Goal: Communication & Community: Answer question/provide support

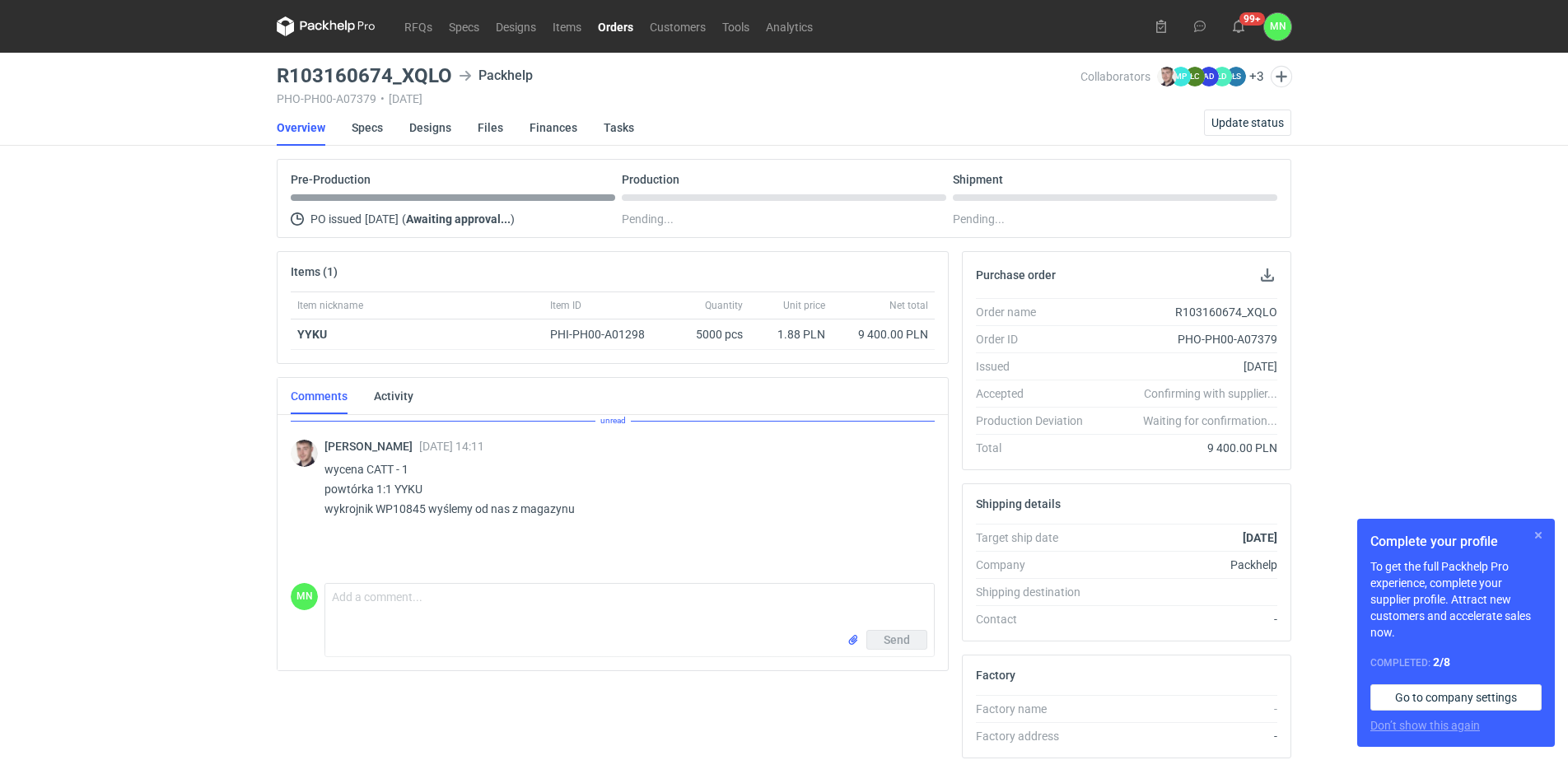
click at [1537, 534] on button "button" at bounding box center [1537, 535] width 19 height 19
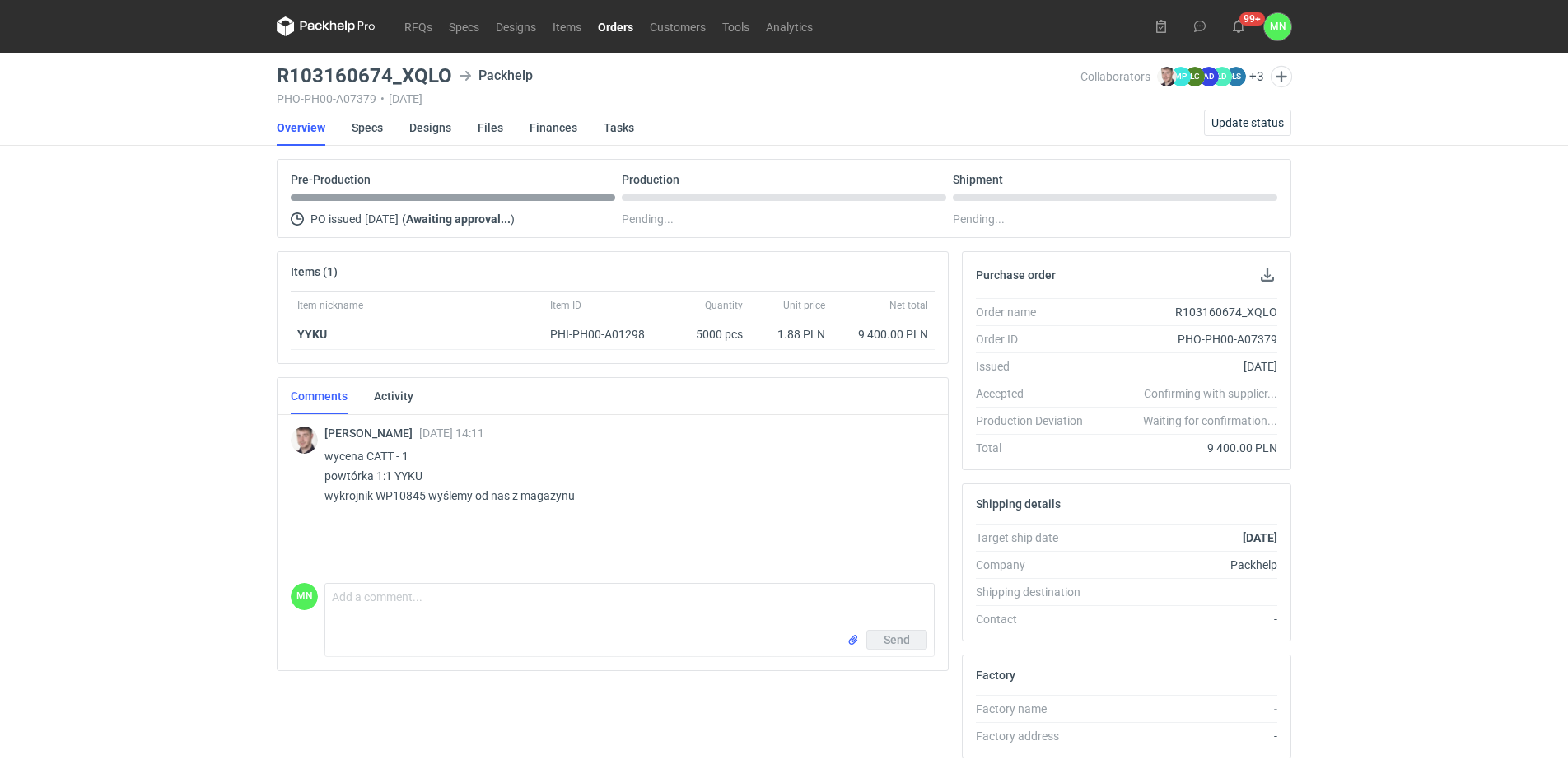
click at [403, 474] on p "wycena CATT - 1 powtórka 1:1 YYKU wykrojnik WP10845 wyślemy od nas z magazynu" at bounding box center [622, 476] width 597 height 59
copy p "YYKU"
drag, startPoint x: 447, startPoint y: 77, endPoint x: 270, endPoint y: 73, distance: 177.0
click at [270, 73] on main "R103160674_XQLO Packhelp PHO-PH00-A07379 • 14/10/2025 Collaborators Maciej Siko…" at bounding box center [784, 555] width 1028 height 1005
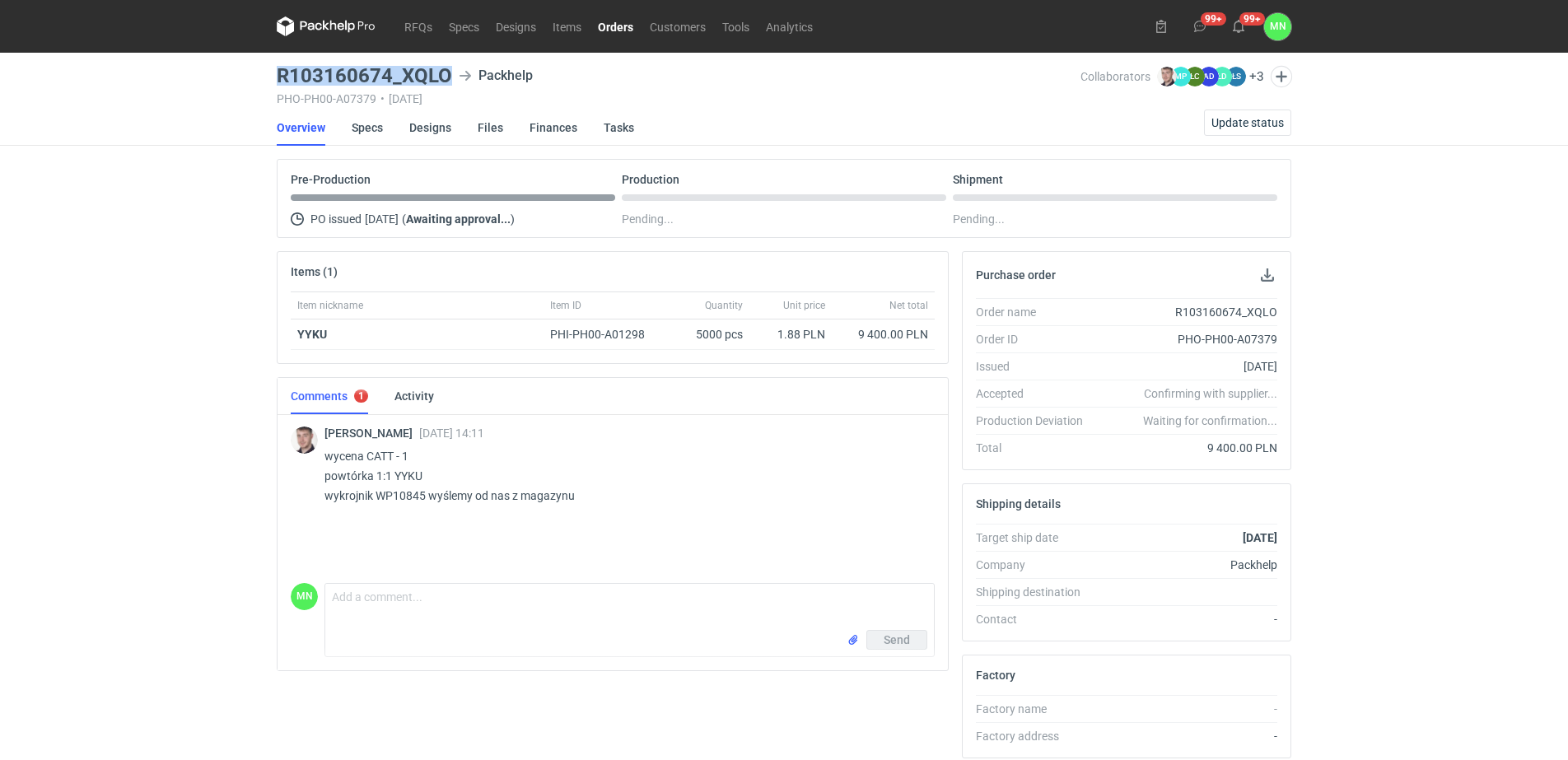
copy h3 "R103160674_XQLO"
click at [486, 612] on textarea "Comment message" at bounding box center [628, 607] width 608 height 46
click at [376, 131] on link "Specs" at bounding box center [368, 127] width 32 height 36
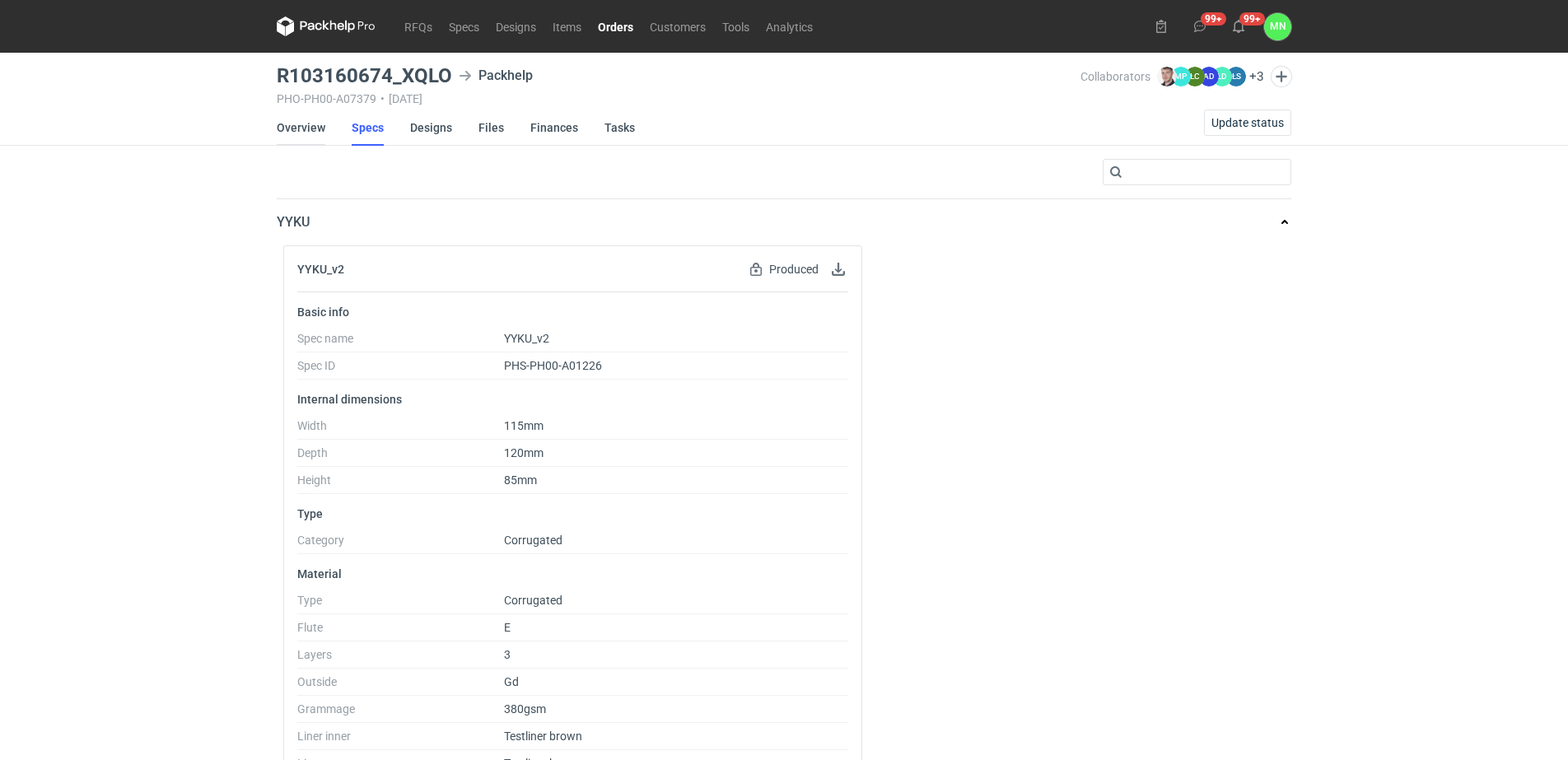
click at [303, 117] on link "Overview" at bounding box center [301, 127] width 48 height 36
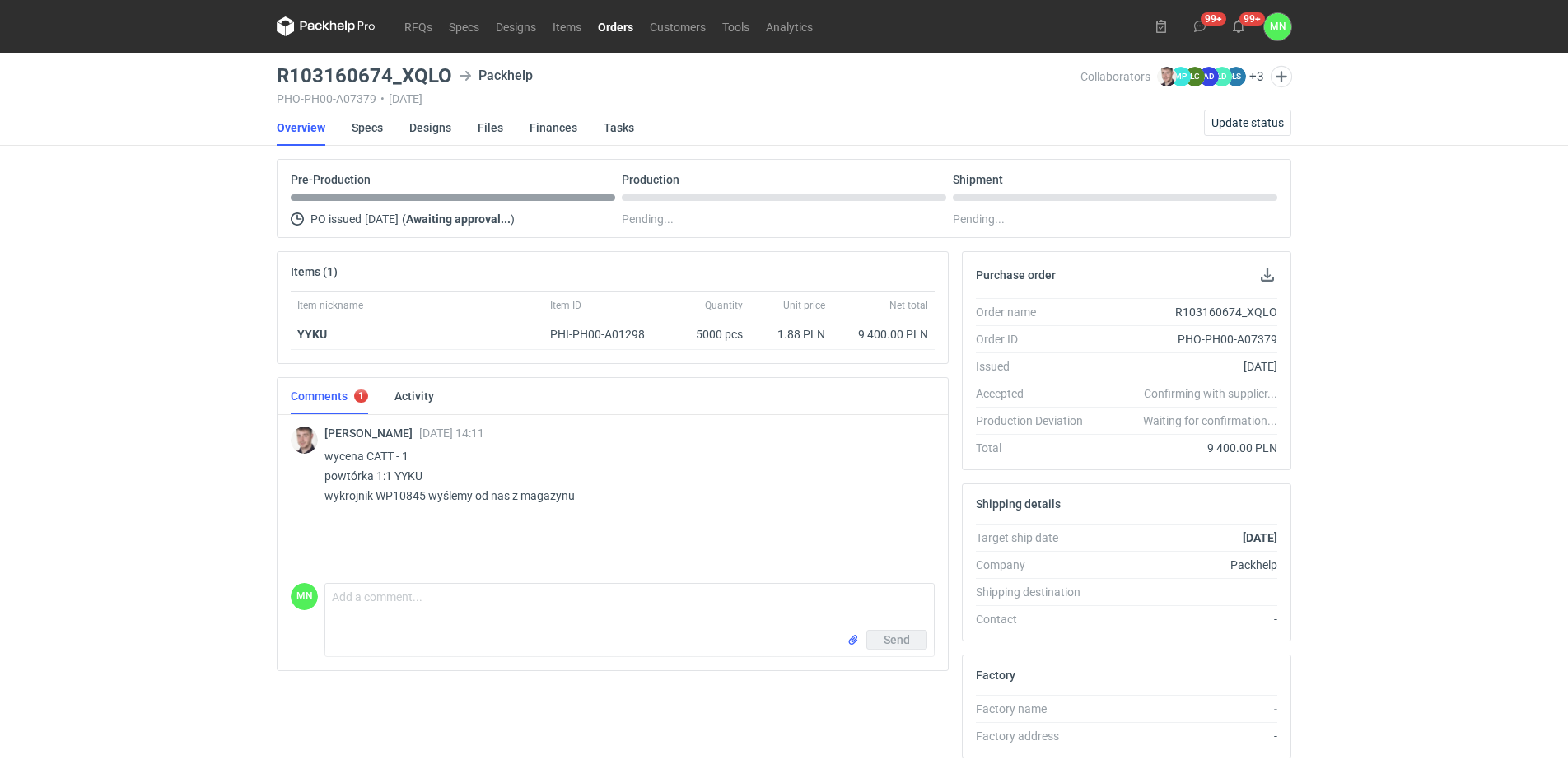
click at [405, 472] on p "wycena CATT - 1 powtórka 1:1 YYKU wykrojnik WP10845 wyślemy od nas z magazynu" at bounding box center [622, 476] width 597 height 59
copy p "YYKU"
click at [364, 595] on textarea "Comment message" at bounding box center [628, 607] width 608 height 46
click at [333, 592] on textarea "Proszę o informację kiedy uda wysłać się wykrojnik." at bounding box center [628, 607] width 608 height 46
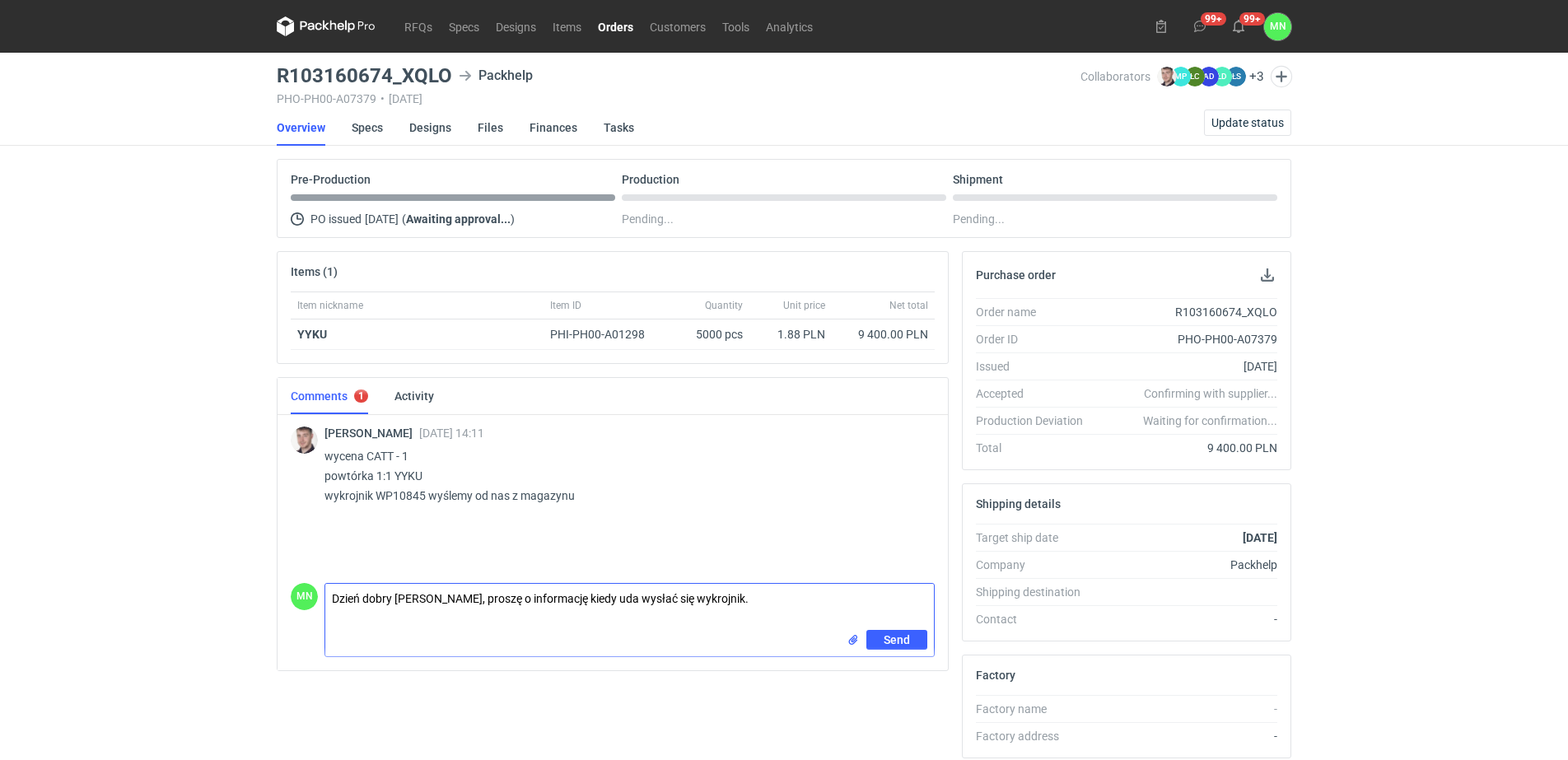
click at [671, 600] on textarea "Dzień dobry Panie Macieju, proszę o informację kiedy uda wysłać się wykrojnik." at bounding box center [628, 607] width 608 height 46
click at [632, 599] on textarea "Dzień dobry Panie Macieju, proszę o informację kiedy uda wysłać wykrojnik." at bounding box center [628, 607] width 608 height 46
click at [629, 598] on textarea "Dzień dobry Panie Macieju, proszę o informację kiedy uda wysłać wykrojnik." at bounding box center [628, 607] width 608 height 46
paste textarea "się"
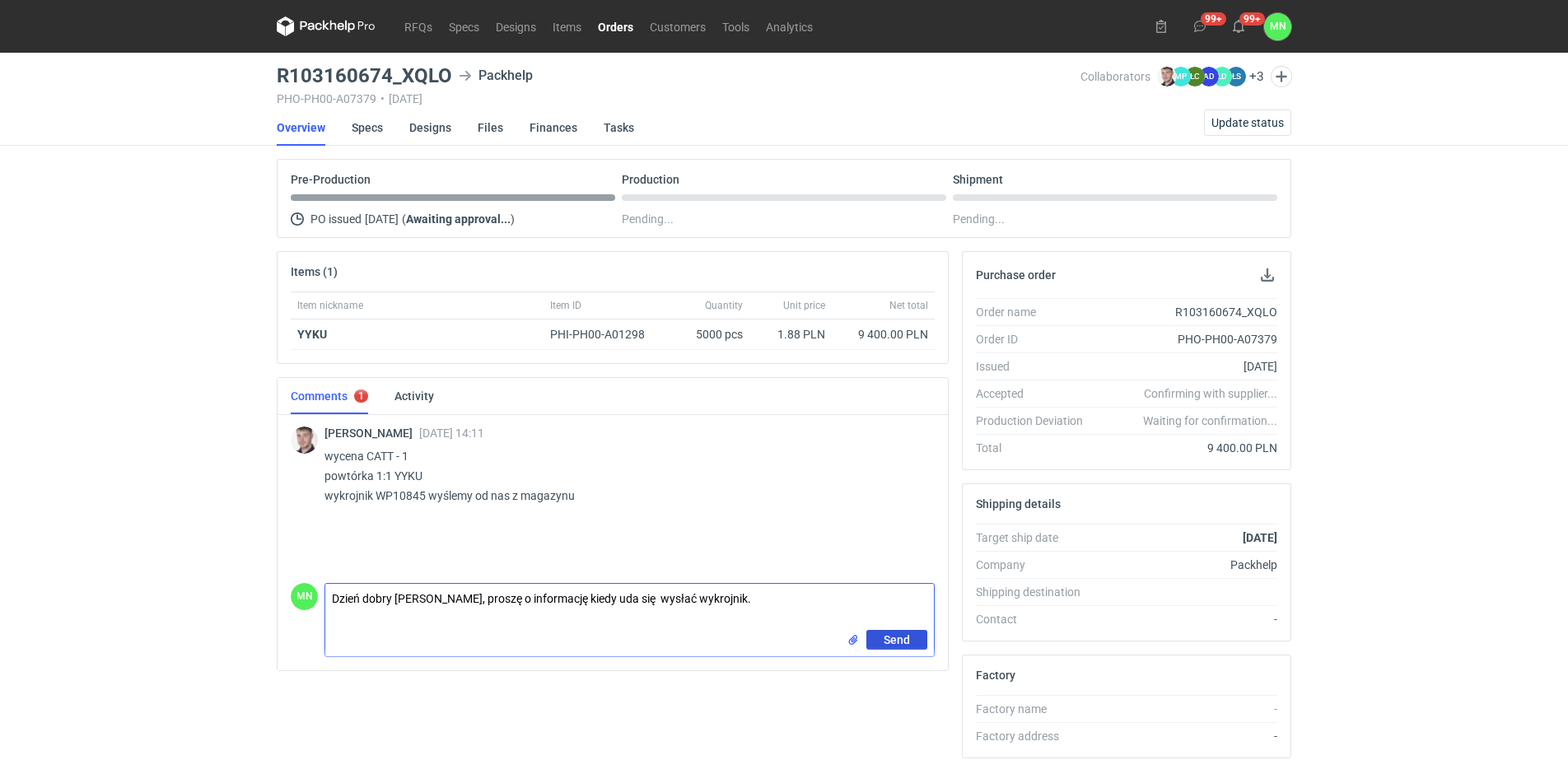
type textarea "Dzień dobry Panie Macieju, proszę o informację kiedy uda się wysłać wykrojnik."
click at [893, 642] on span "Send" at bounding box center [897, 639] width 26 height 11
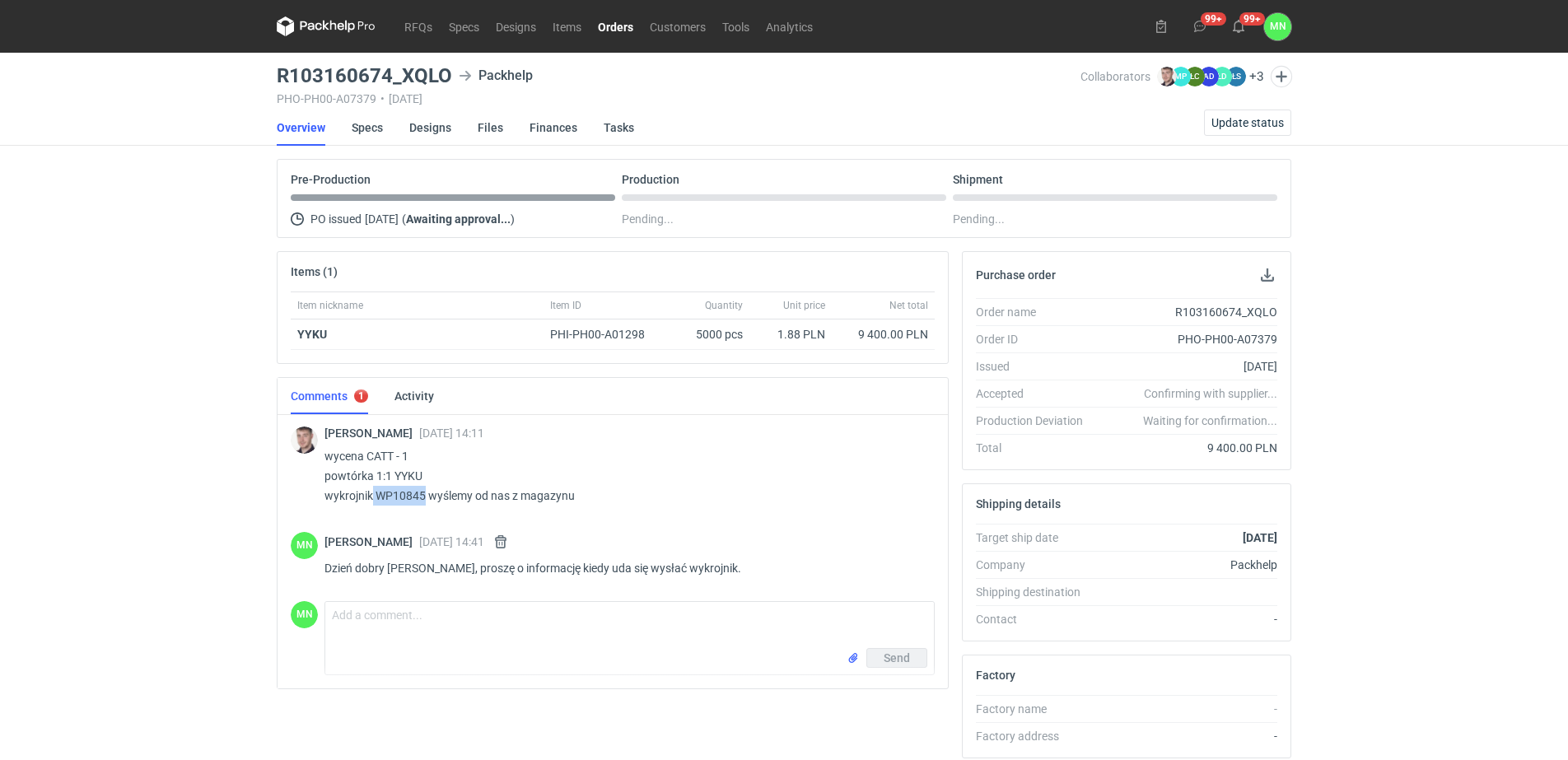
drag, startPoint x: 420, startPoint y: 497, endPoint x: 374, endPoint y: 498, distance: 46.0
click at [374, 498] on p "wycena CATT - 1 powtórka 1:1 YYKU wykrojnik WP10845 wyślemy od nas z magazynu" at bounding box center [622, 476] width 597 height 59
drag, startPoint x: 374, startPoint y: 498, endPoint x: 254, endPoint y: 495, distance: 120.0
click at [254, 495] on div "RFQs Specs Designs Items Orders Customers Tools Analytics 99+ 99+ MN Małgorzata…" at bounding box center [784, 380] width 1568 height 760
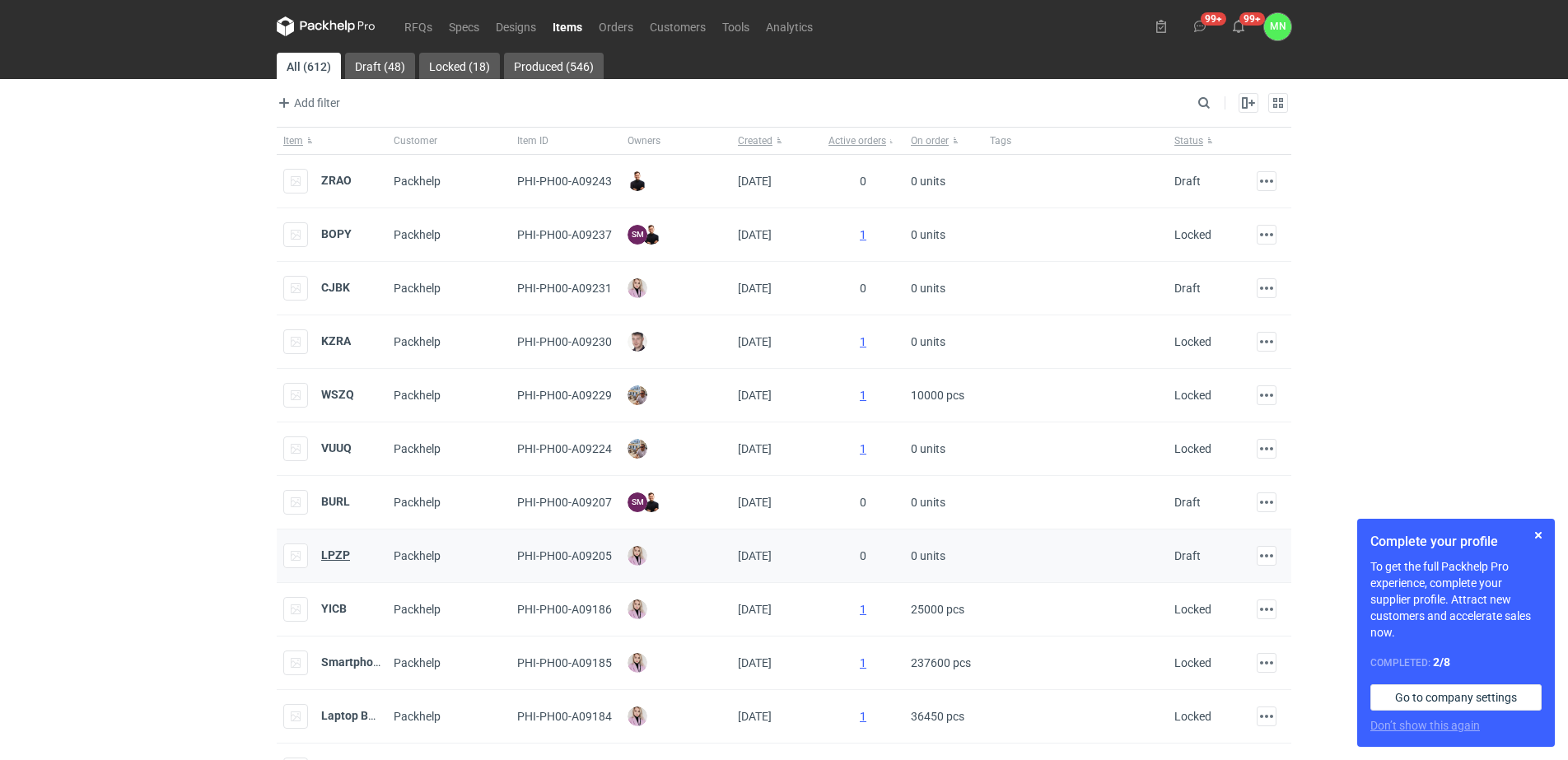
click at [334, 558] on strong "LPZP" at bounding box center [335, 555] width 29 height 13
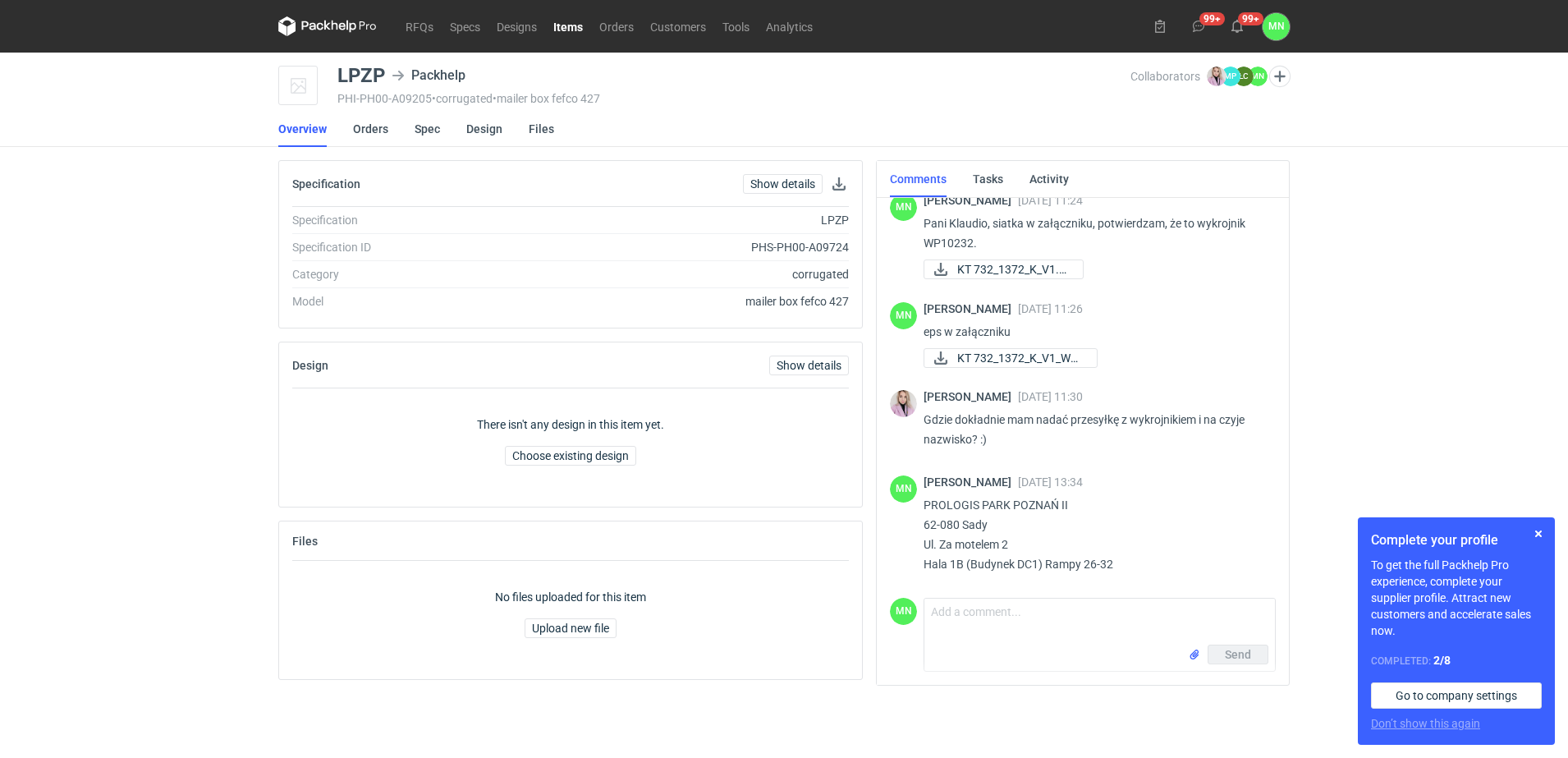
scroll to position [127, 0]
click at [380, 80] on div "LPZP" at bounding box center [360, 75] width 47 height 19
click at [367, 82] on div "LPZP" at bounding box center [360, 75] width 47 height 19
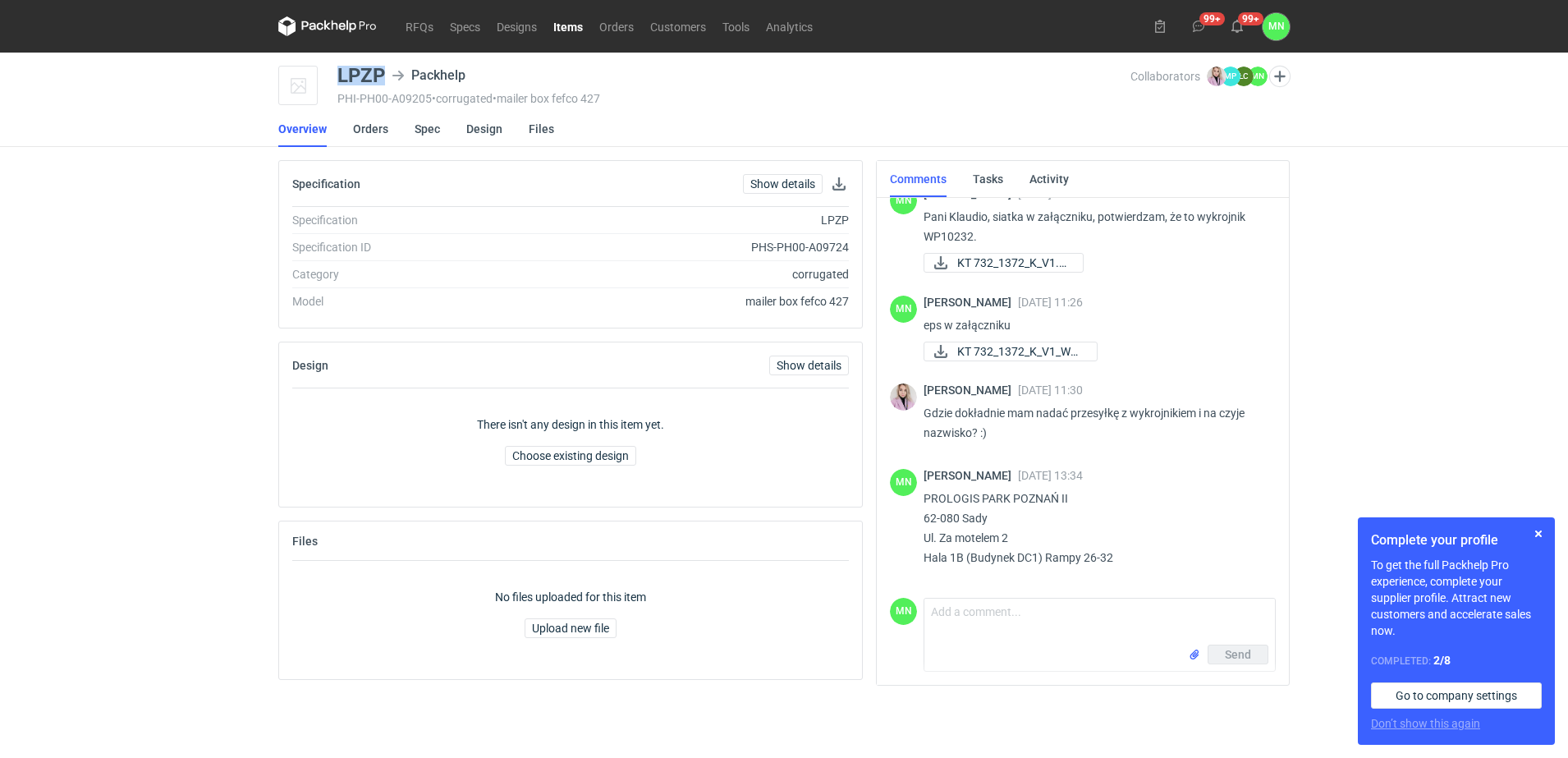
click at [367, 82] on div "LPZP" at bounding box center [360, 75] width 47 height 19
copy div "LPZP"
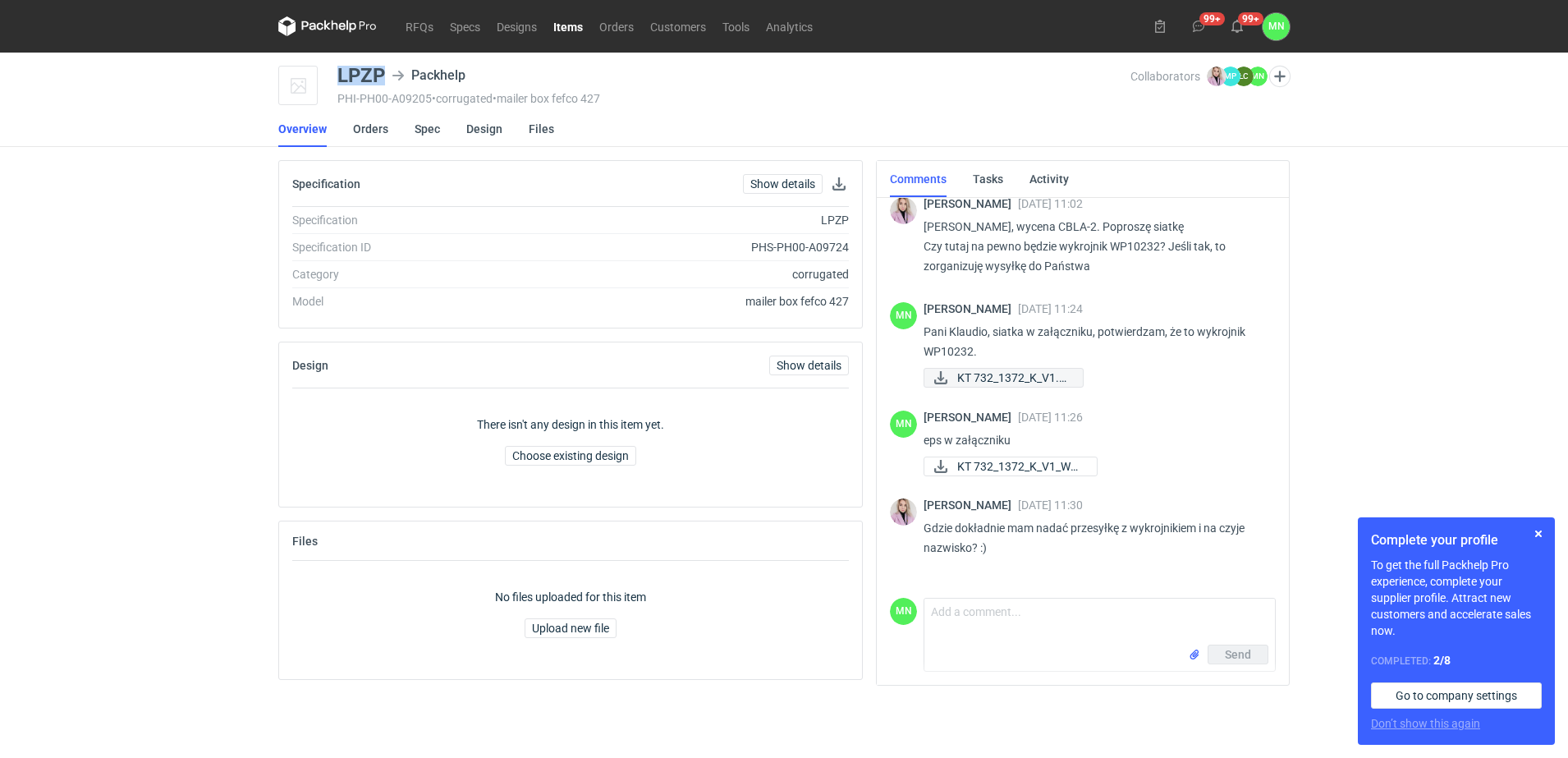
scroll to position [0, 0]
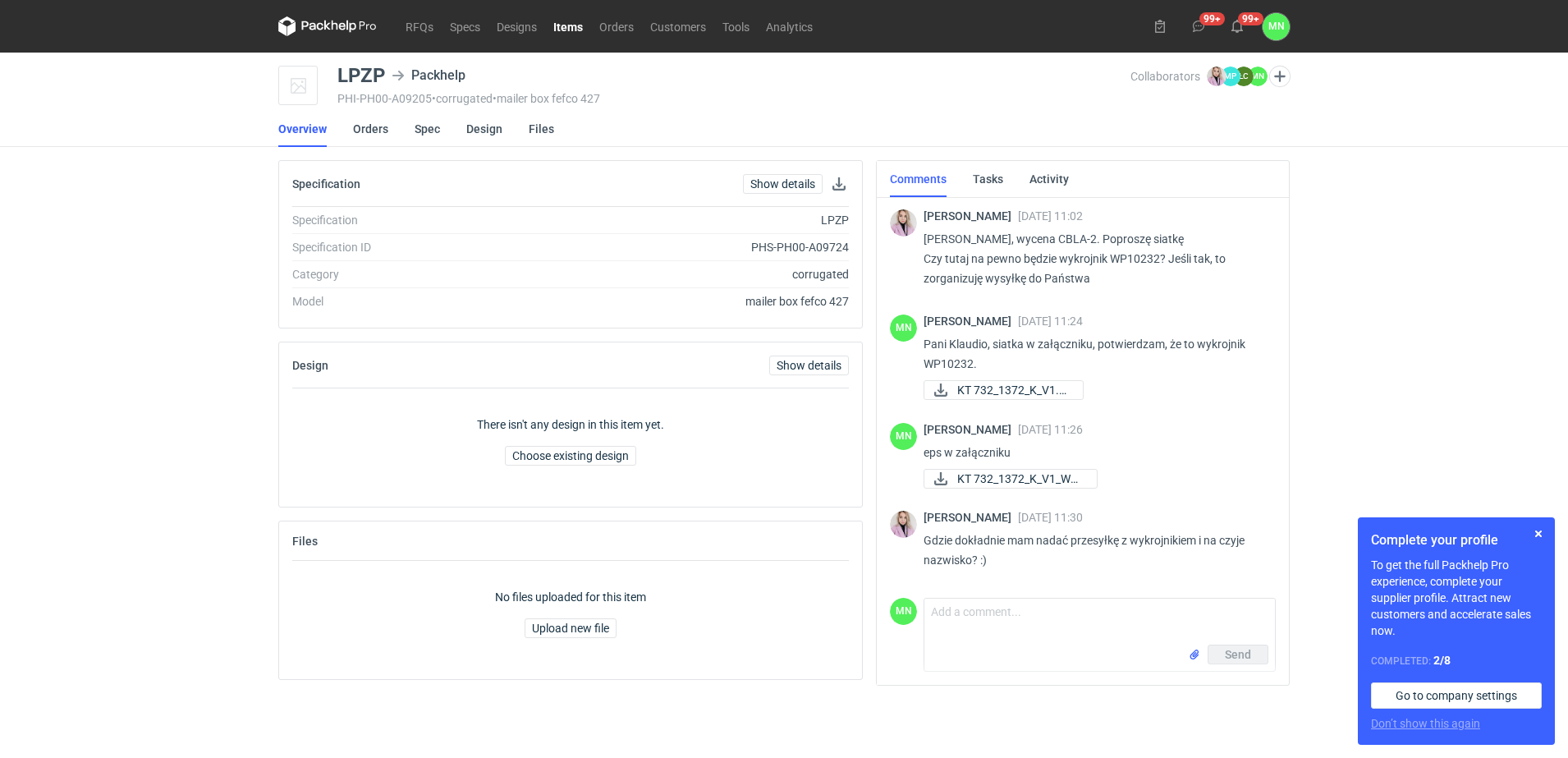
click at [1052, 238] on p "[PERSON_NAME], wycena CBLA-2. Poproszę siatkę Czy tutaj na pewno będzie wykrojn…" at bounding box center [1093, 258] width 339 height 59
copy p "CBLA"
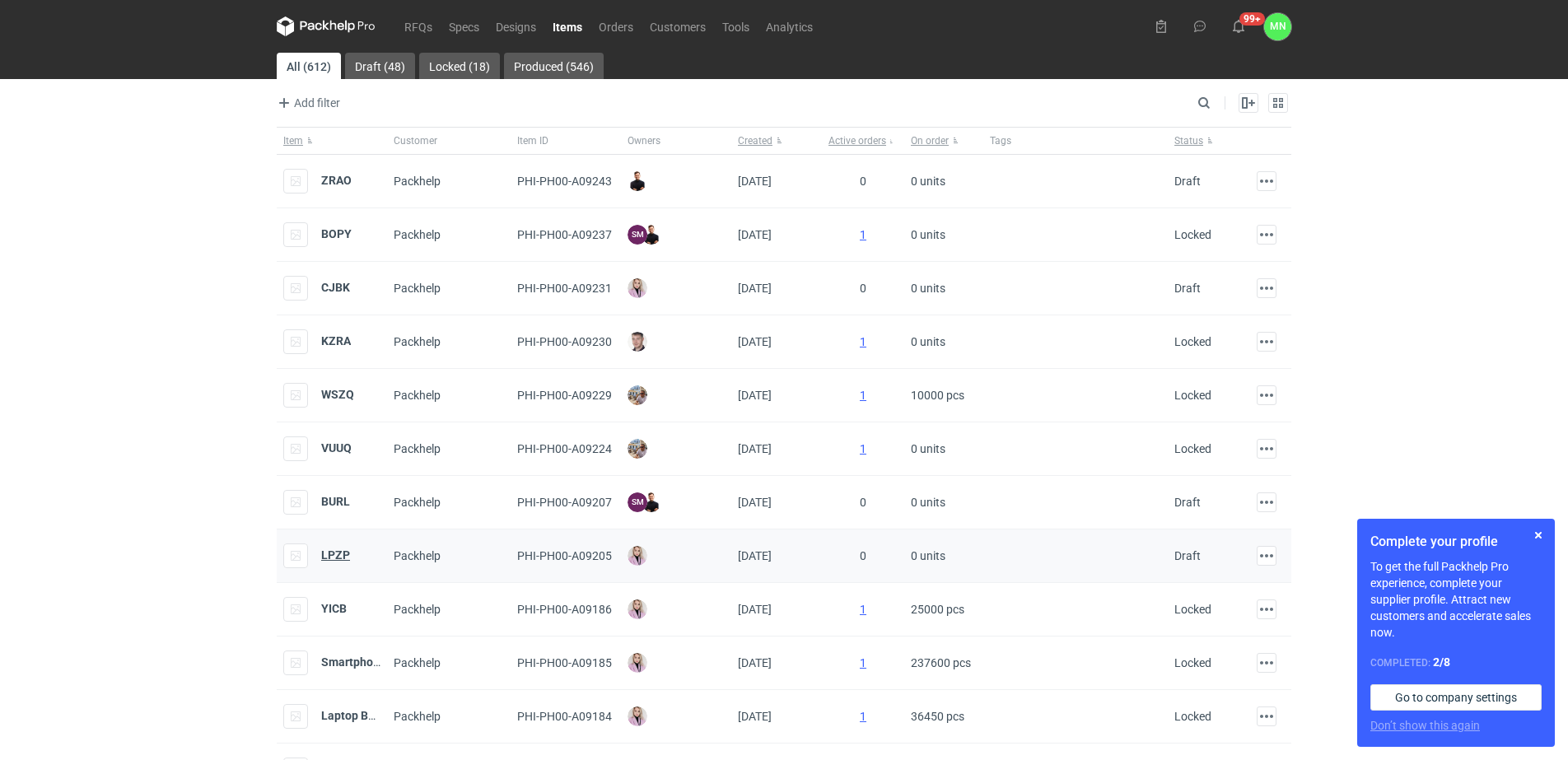
click at [341, 557] on strong "LPZP" at bounding box center [335, 555] width 29 height 13
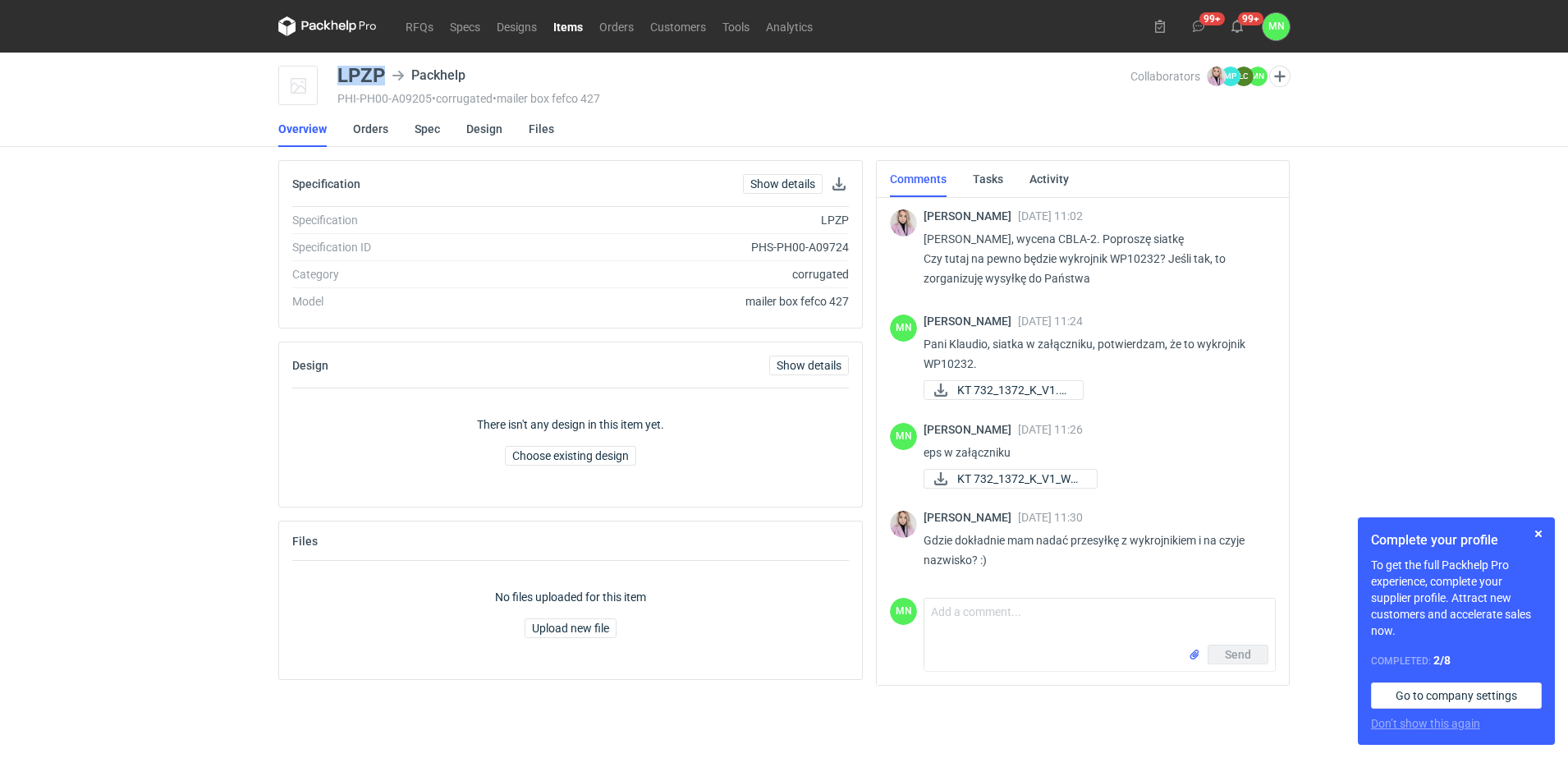
drag, startPoint x: 380, startPoint y: 73, endPoint x: 338, endPoint y: 73, distance: 42.0
click at [338, 73] on div "LPZP" at bounding box center [360, 75] width 47 height 19
copy div "LPZP"
